Goal: Find specific page/section: Find specific page/section

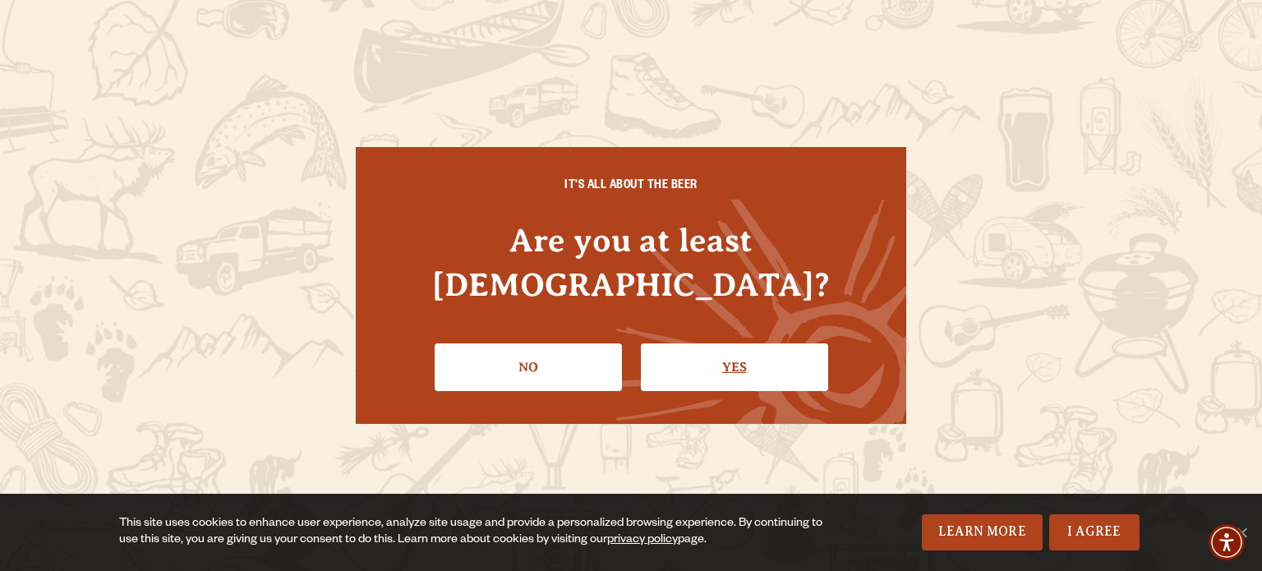
click at [750, 351] on link "Yes" at bounding box center [734, 367] width 187 height 48
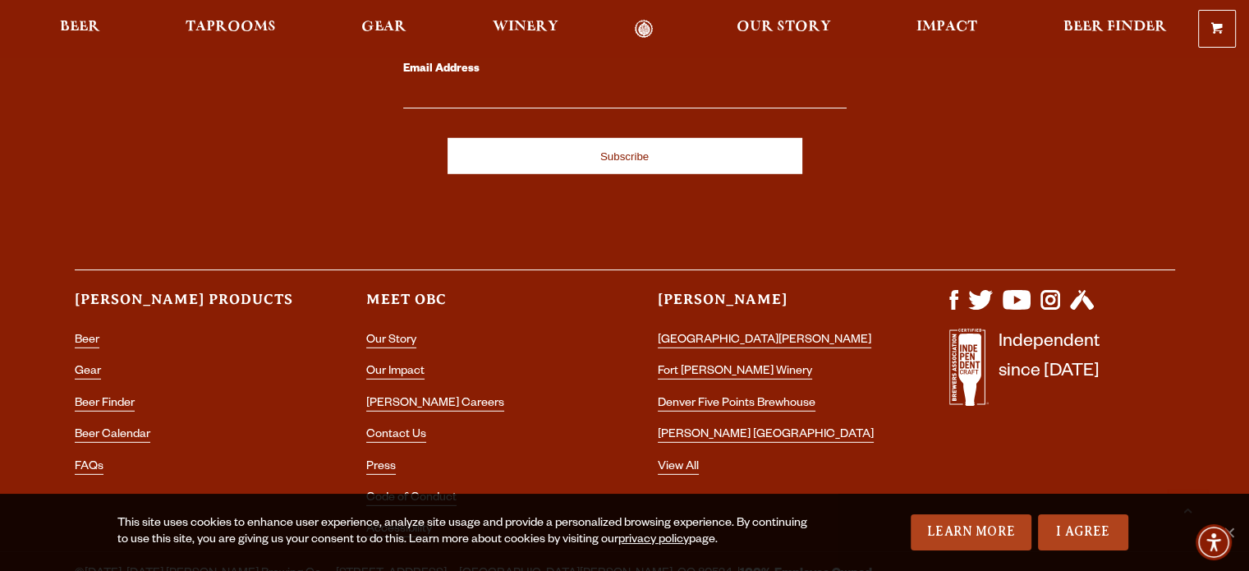
scroll to position [4903, 0]
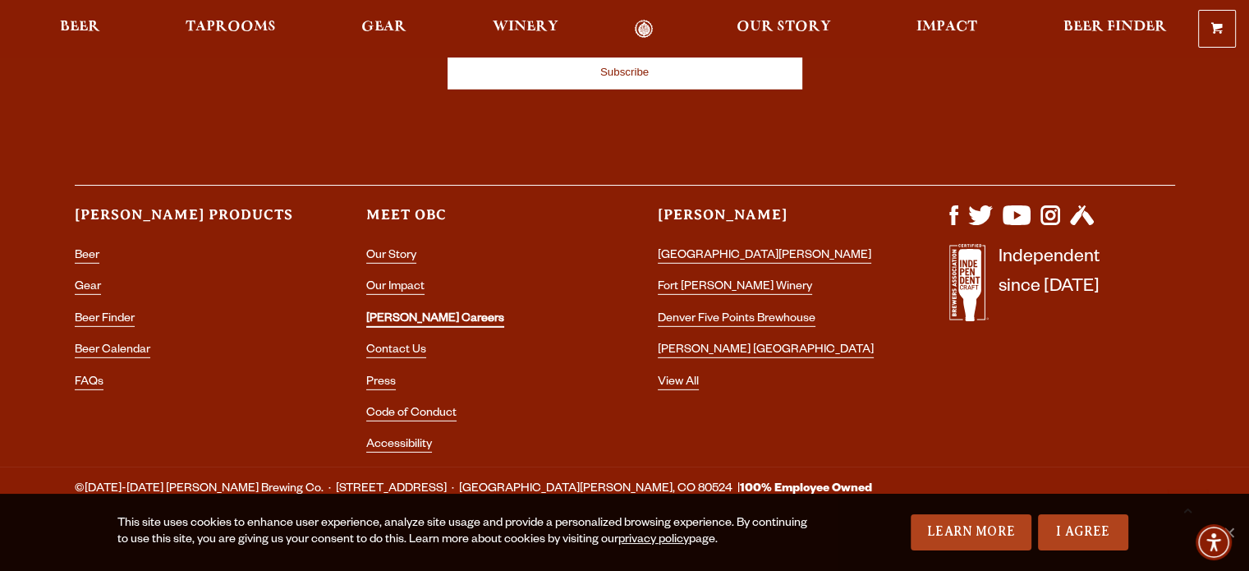
click at [414, 313] on link "[PERSON_NAME] Careers" at bounding box center [435, 320] width 138 height 15
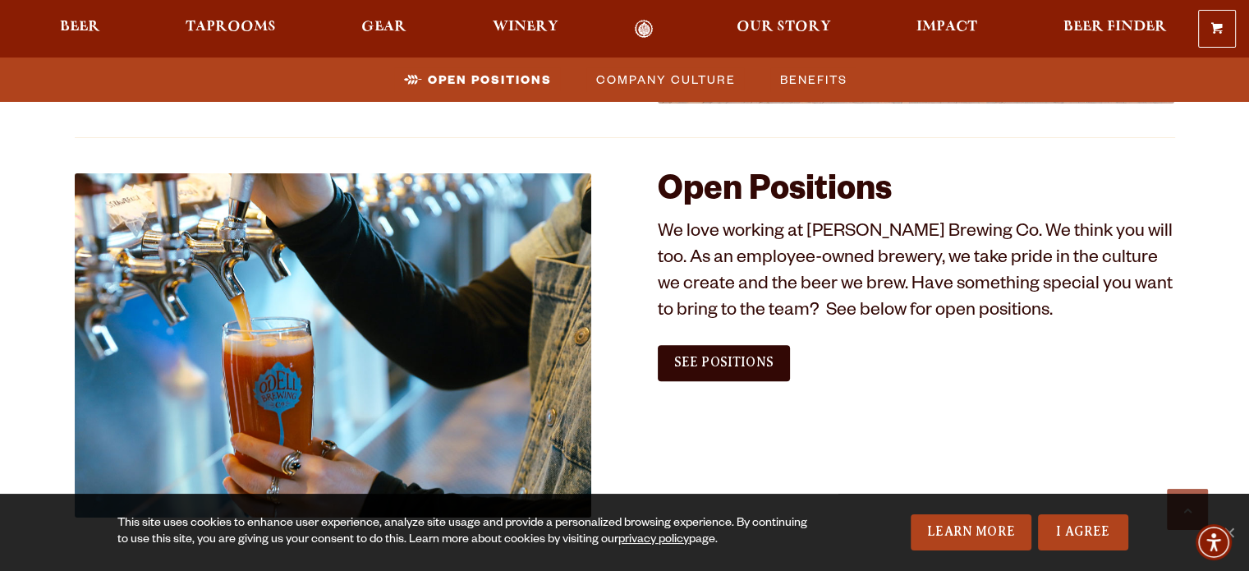
scroll to position [922, 0]
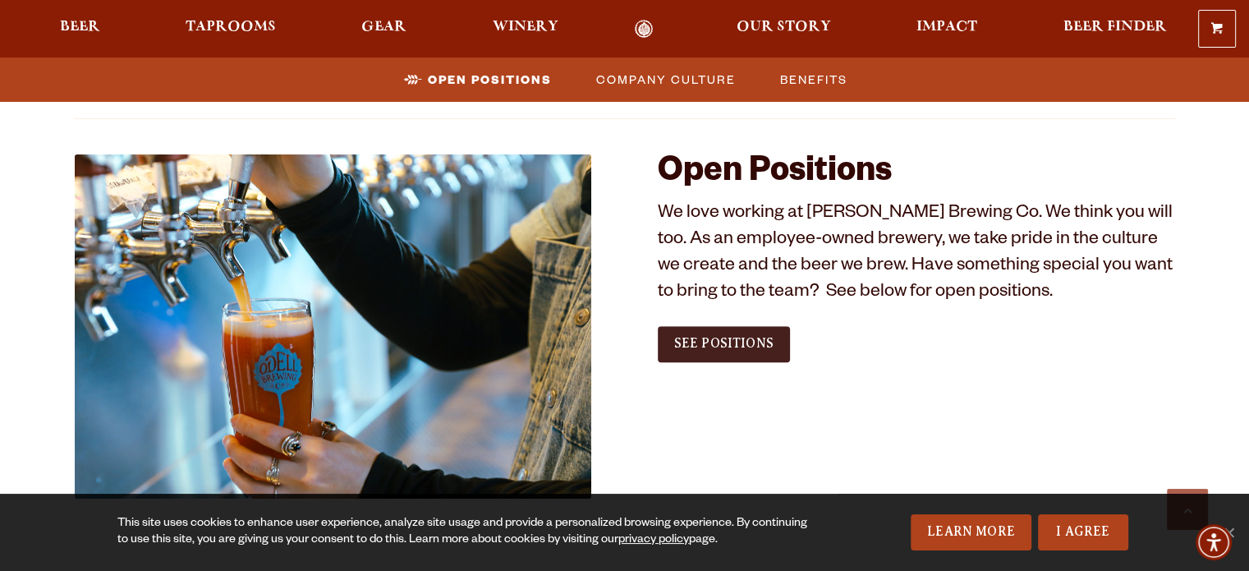
click at [724, 343] on span "See Positions" at bounding box center [723, 343] width 99 height 15
